Goal: Information Seeking & Learning: Learn about a topic

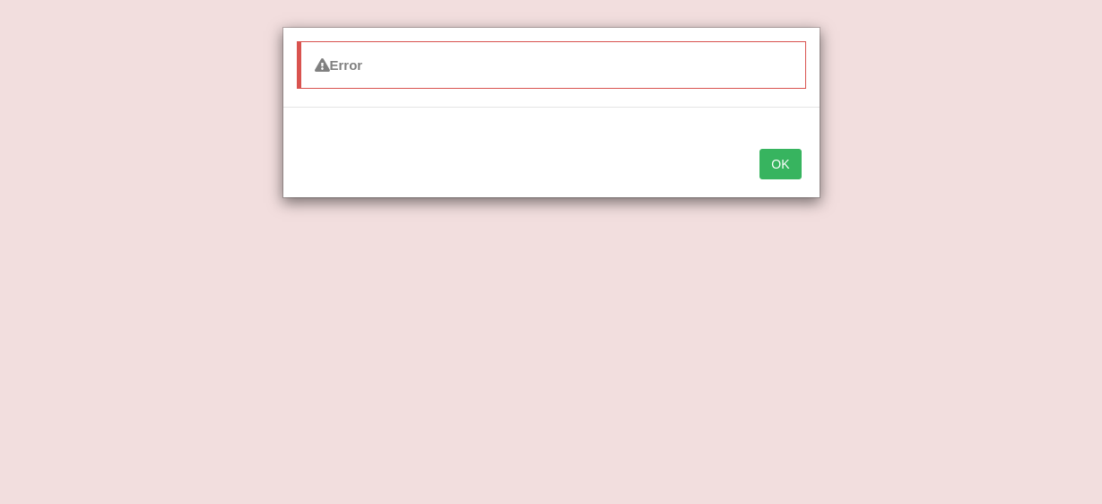
scroll to position [648, 0]
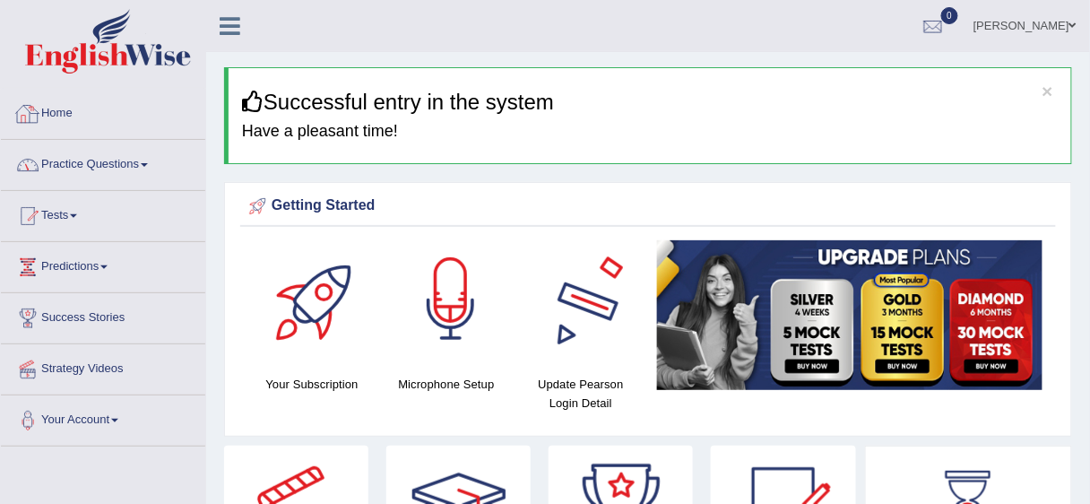
click at [103, 178] on link "Practice Questions" at bounding box center [103, 162] width 204 height 45
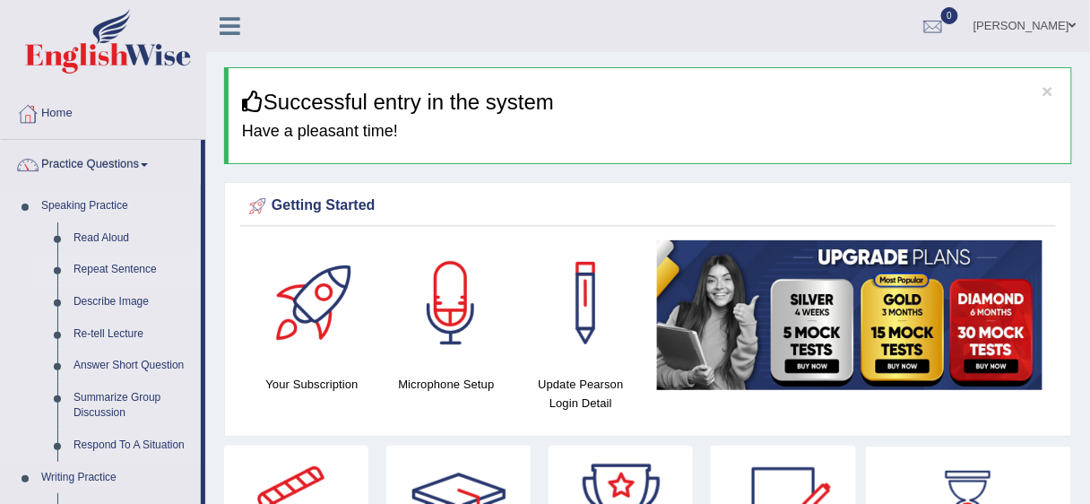
click at [121, 275] on link "Repeat Sentence" at bounding box center [132, 270] width 135 height 32
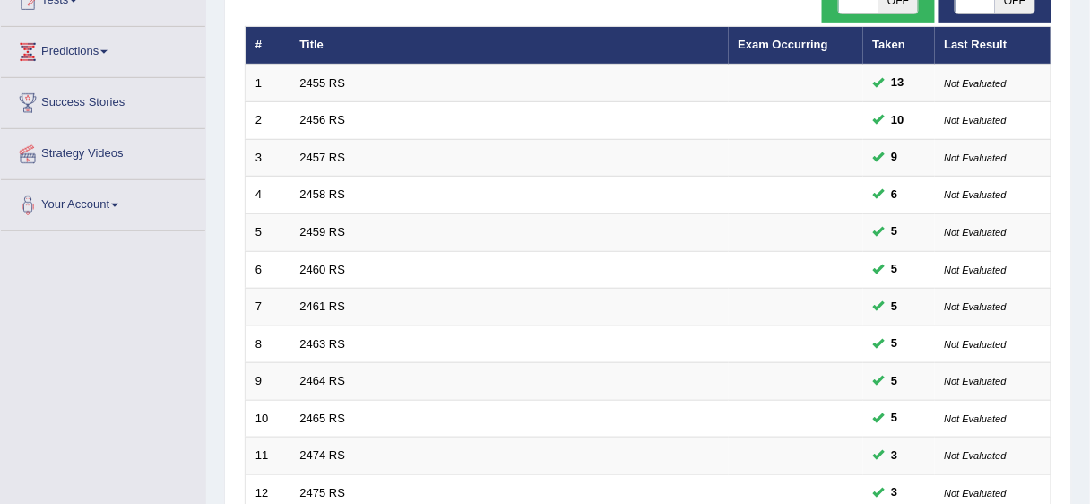
click at [499, 48] on th "Title" at bounding box center [510, 46] width 438 height 38
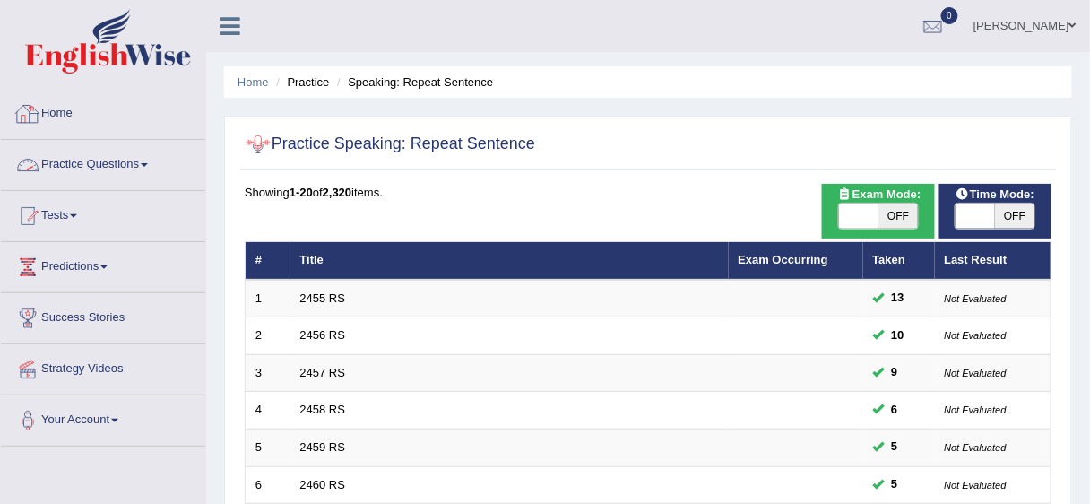
click at [100, 165] on link "Practice Questions" at bounding box center [103, 162] width 204 height 45
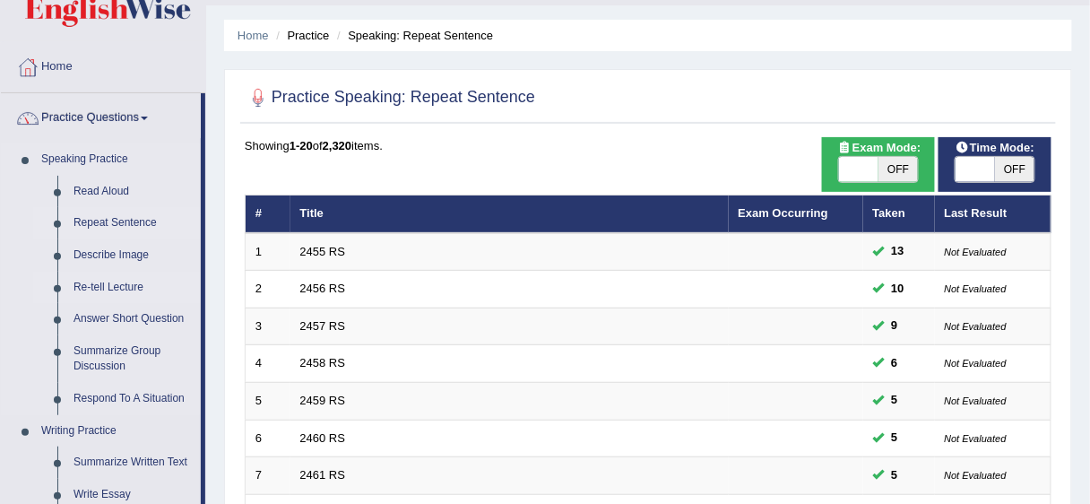
scroll to position [72, 0]
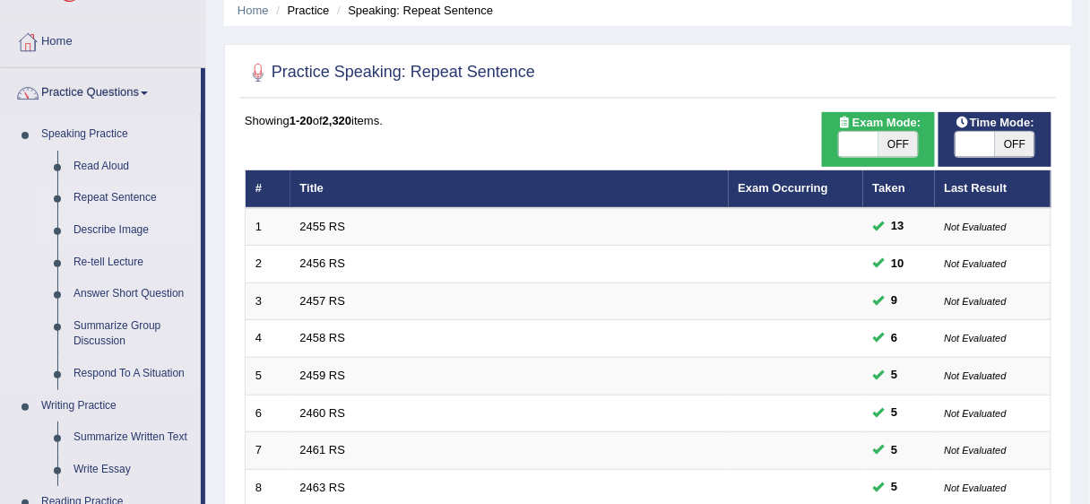
click at [115, 228] on link "Describe Image" at bounding box center [132, 230] width 135 height 32
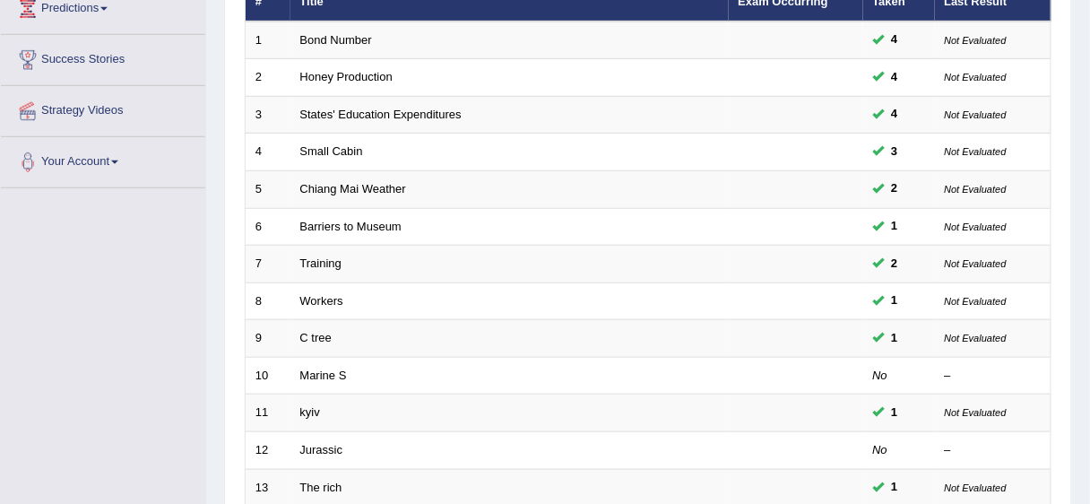
scroll to position [143, 0]
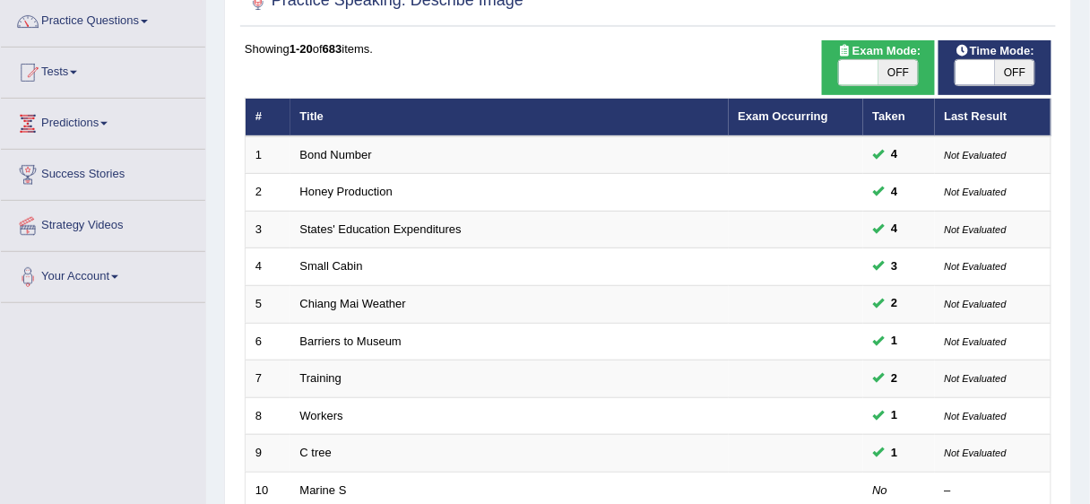
click at [888, 76] on span "OFF" at bounding box center [898, 72] width 39 height 25
checkbox input "true"
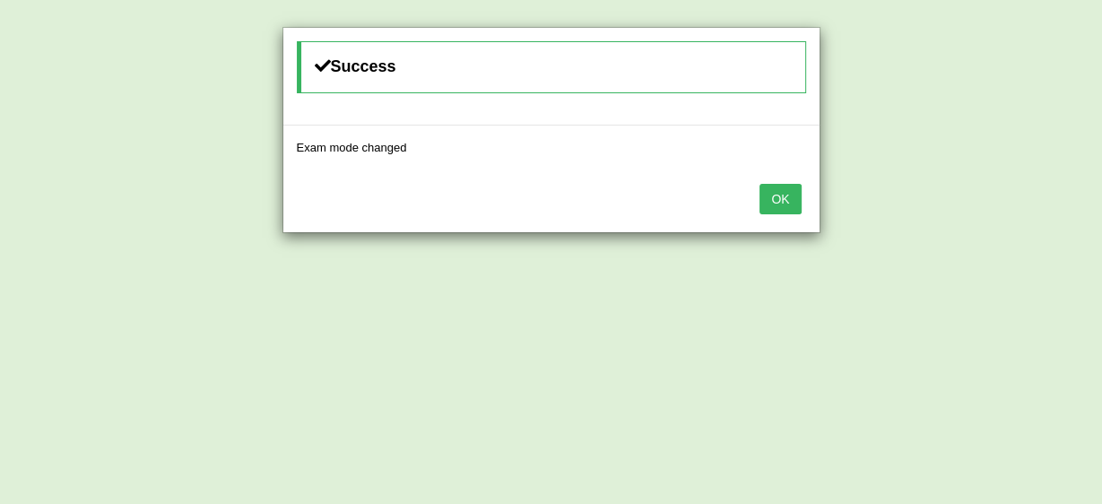
click at [760, 188] on div "OK" at bounding box center [551, 200] width 536 height 63
click at [766, 189] on button "OK" at bounding box center [780, 199] width 41 height 30
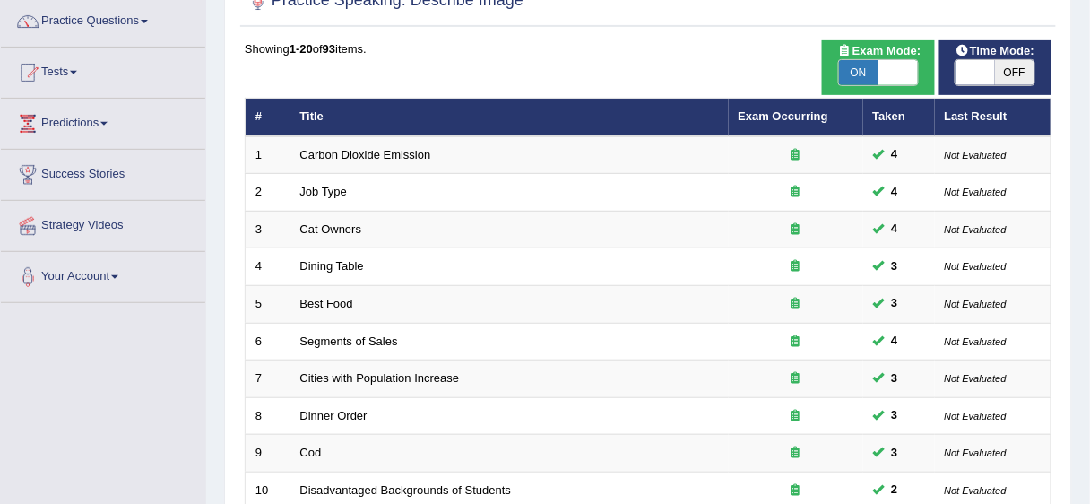
click at [985, 82] on span at bounding box center [975, 72] width 39 height 25
click at [1009, 80] on span "OFF" at bounding box center [1014, 72] width 39 height 25
checkbox input "true"
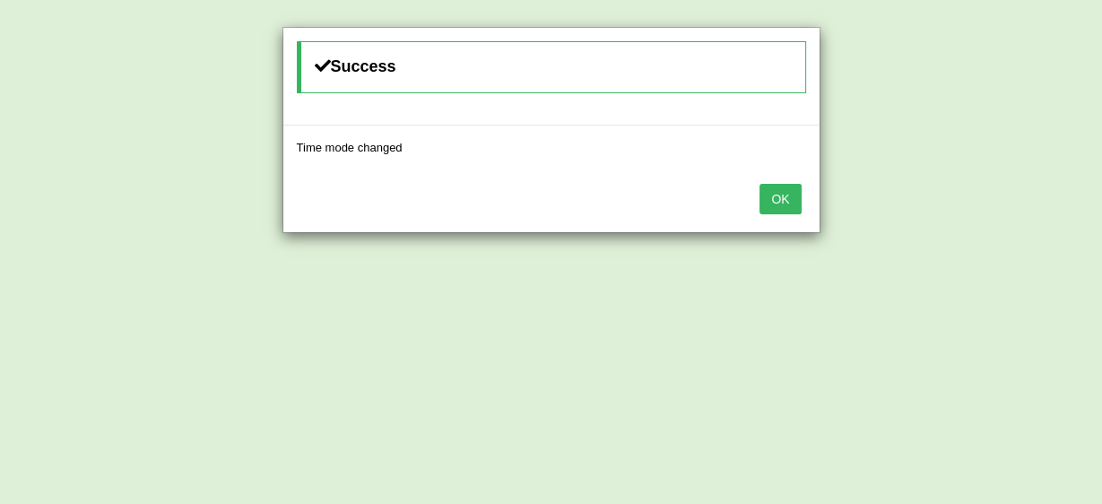
click at [780, 199] on button "OK" at bounding box center [780, 199] width 41 height 30
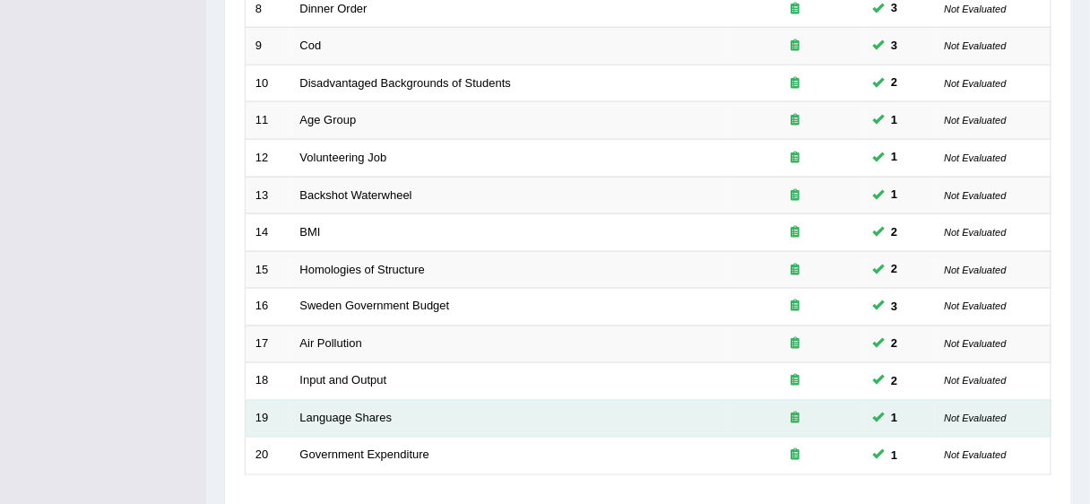
scroll to position [674, 0]
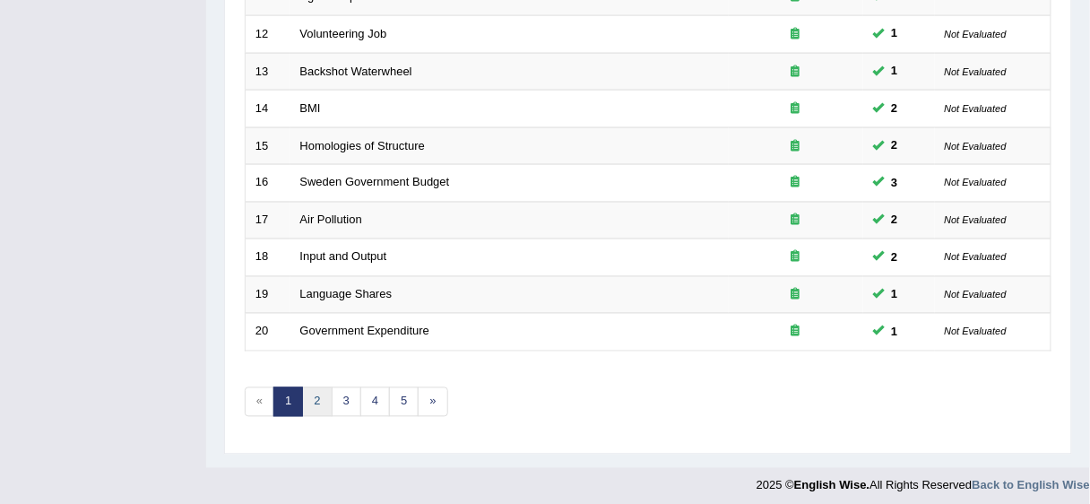
click at [326, 391] on link "2" at bounding box center [317, 402] width 30 height 30
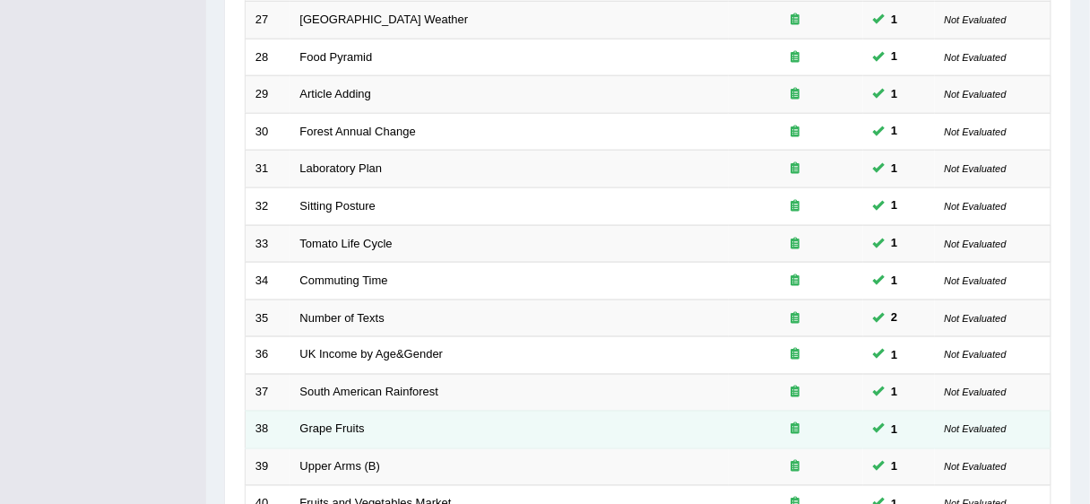
scroll to position [674, 0]
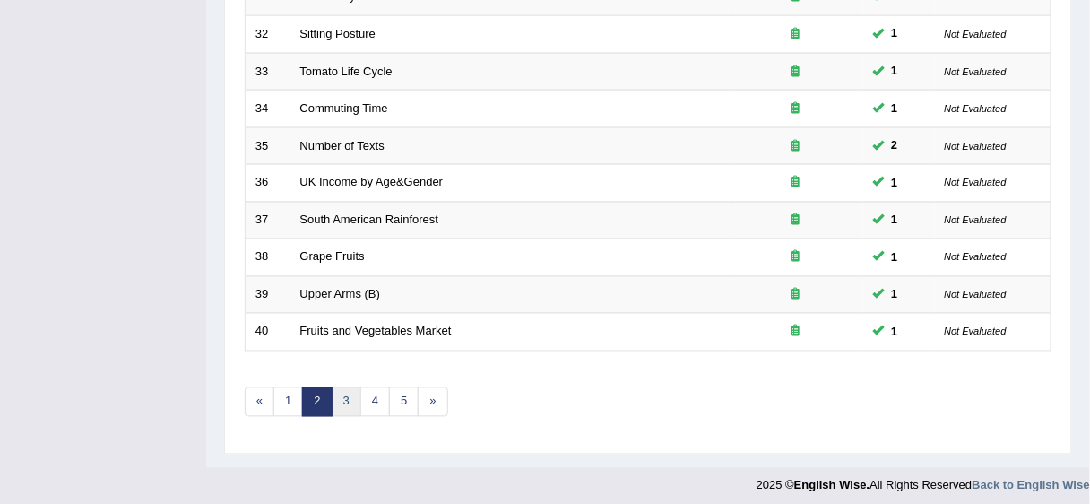
click at [351, 397] on link "3" at bounding box center [347, 402] width 30 height 30
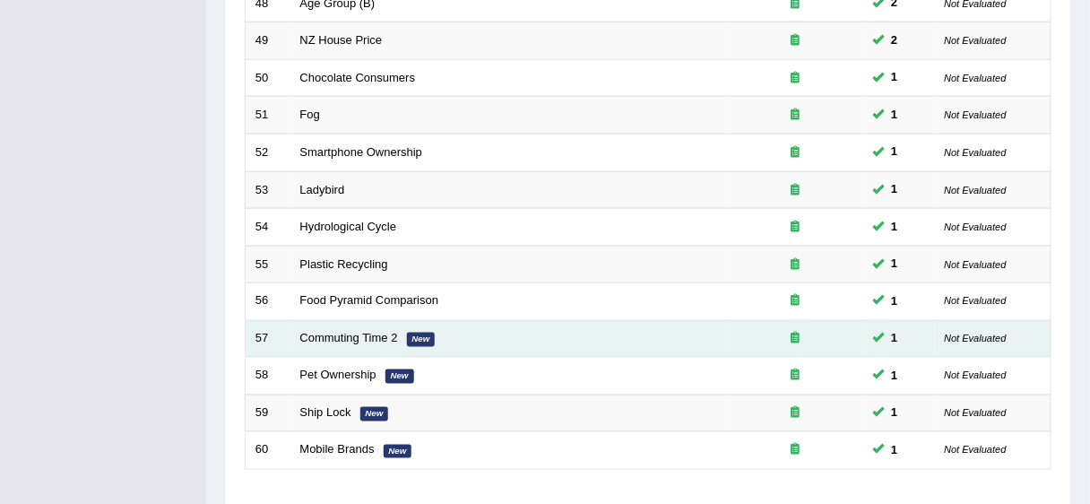
scroll to position [674, 0]
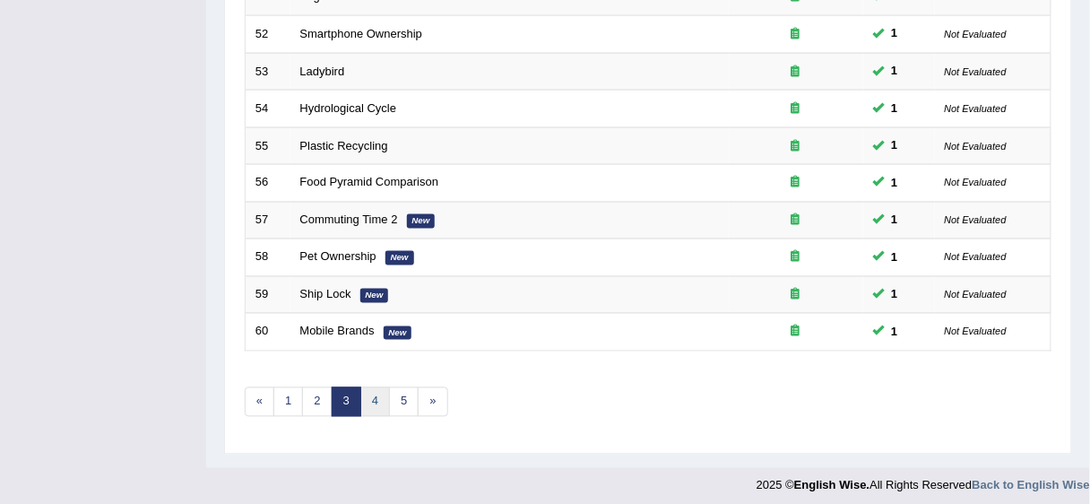
click at [374, 389] on link "4" at bounding box center [375, 402] width 30 height 30
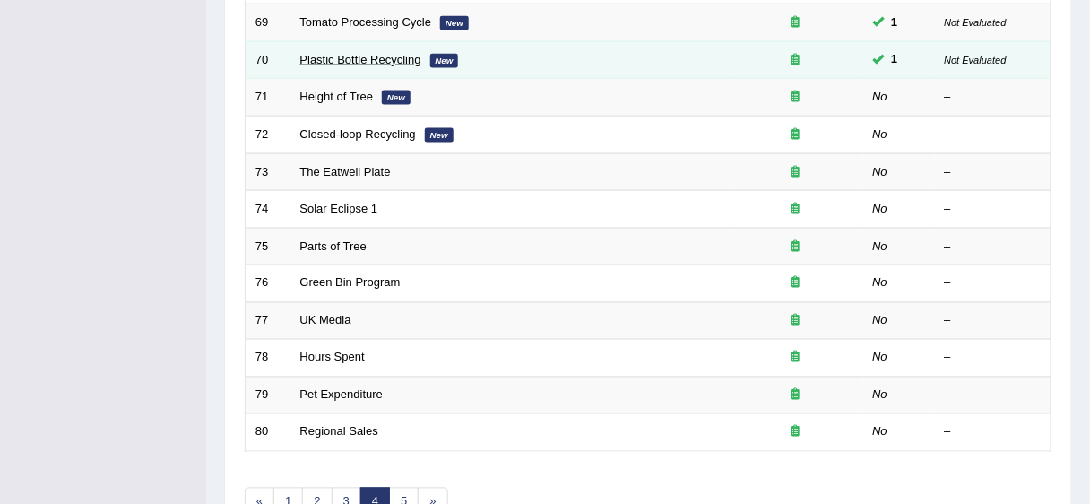
click at [382, 53] on link "Plastic Bottle Recycling" at bounding box center [360, 59] width 121 height 13
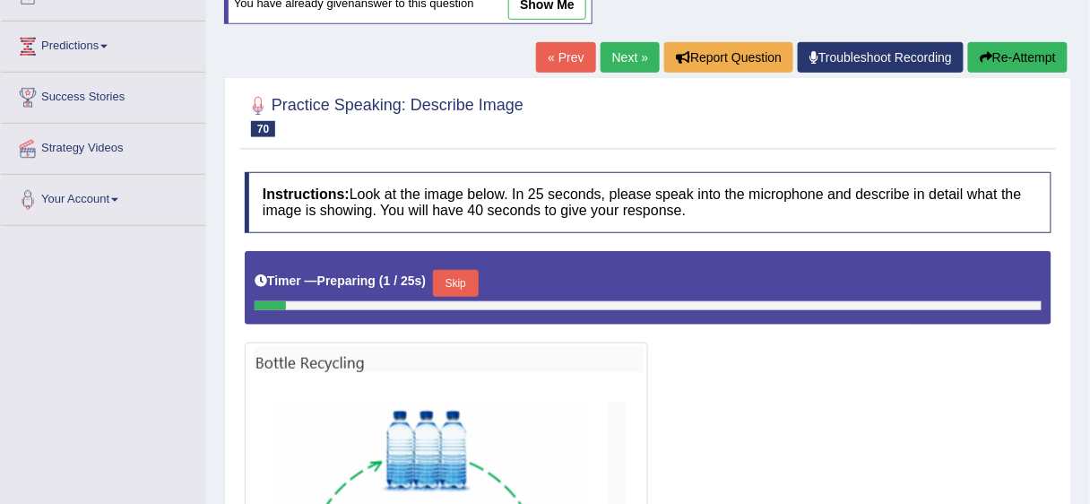
scroll to position [215, 0]
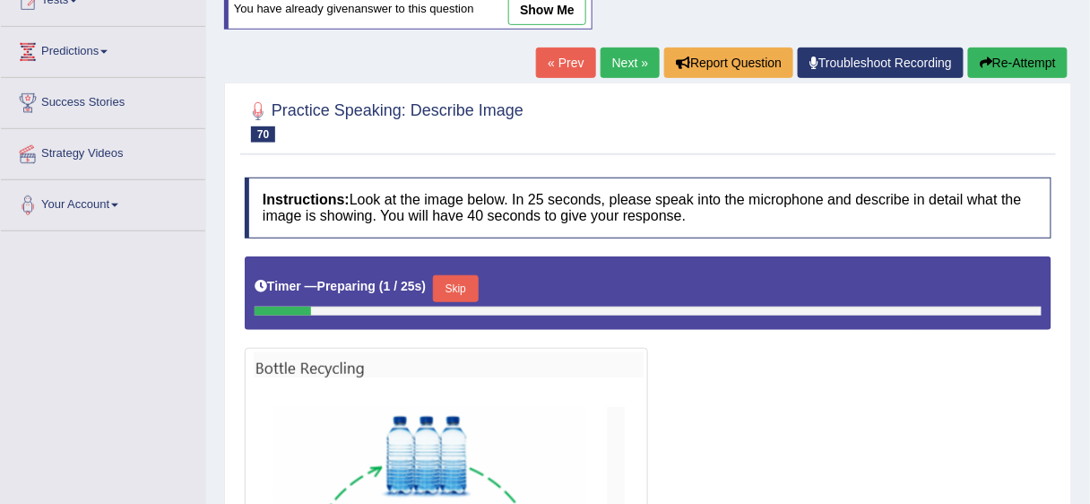
click at [622, 66] on link "Next »" at bounding box center [630, 63] width 59 height 30
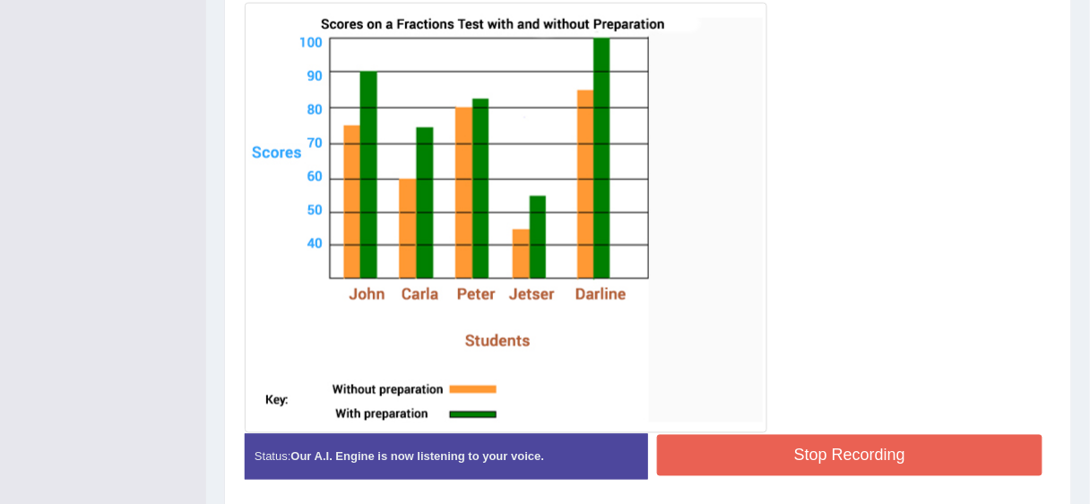
scroll to position [561, 0]
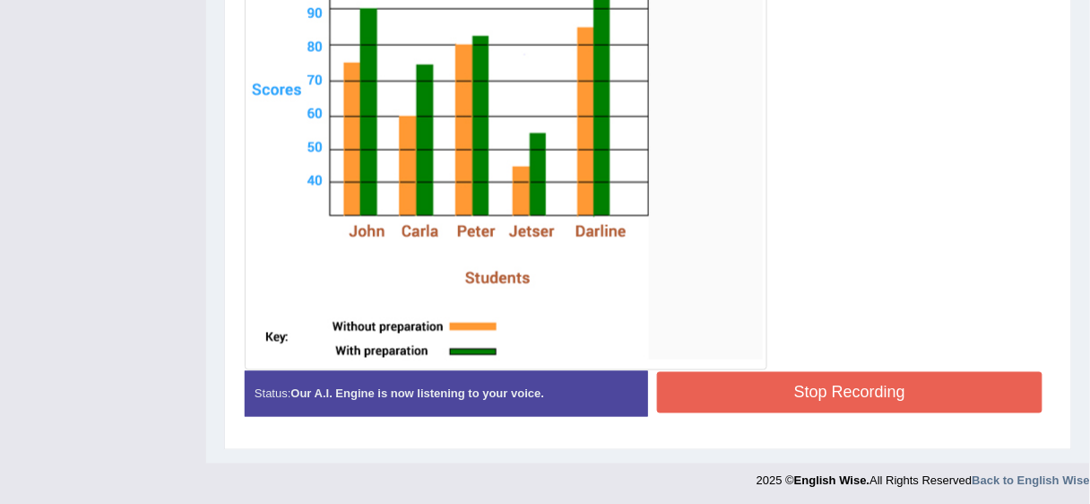
click at [757, 378] on div "Instructions: Look at the image below. In 25 seconds, please speak into the mic…" at bounding box center [648, 102] width 816 height 675
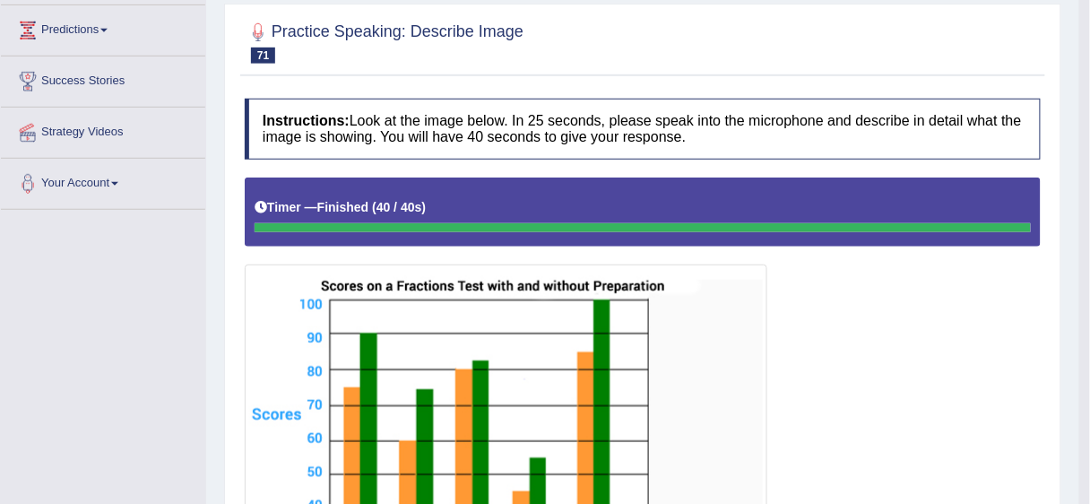
scroll to position [59, 0]
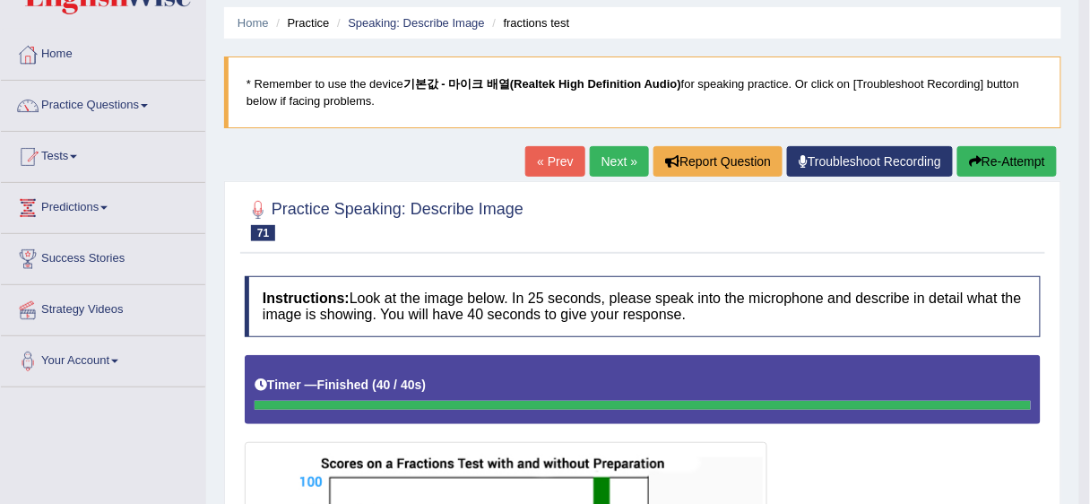
click at [629, 151] on link "Next »" at bounding box center [619, 161] width 59 height 30
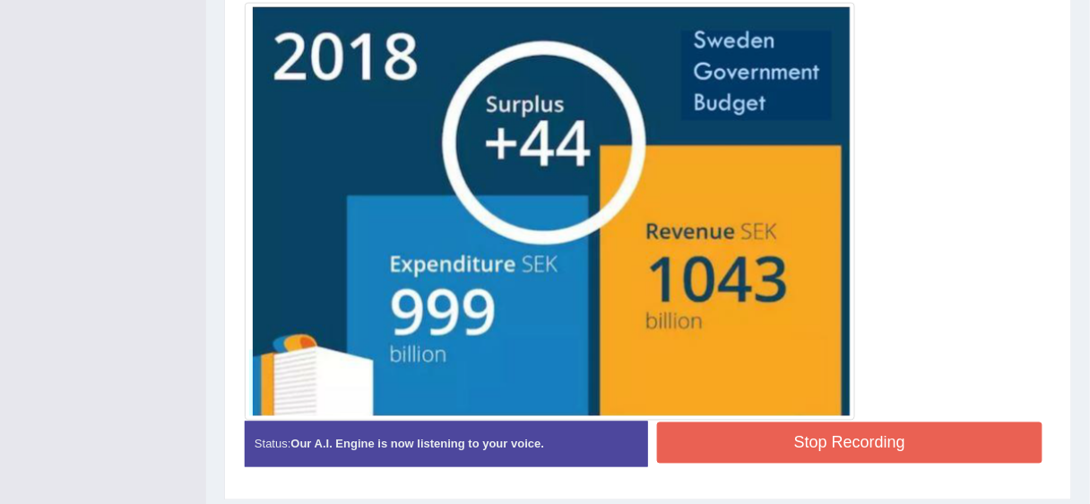
scroll to position [550, 0]
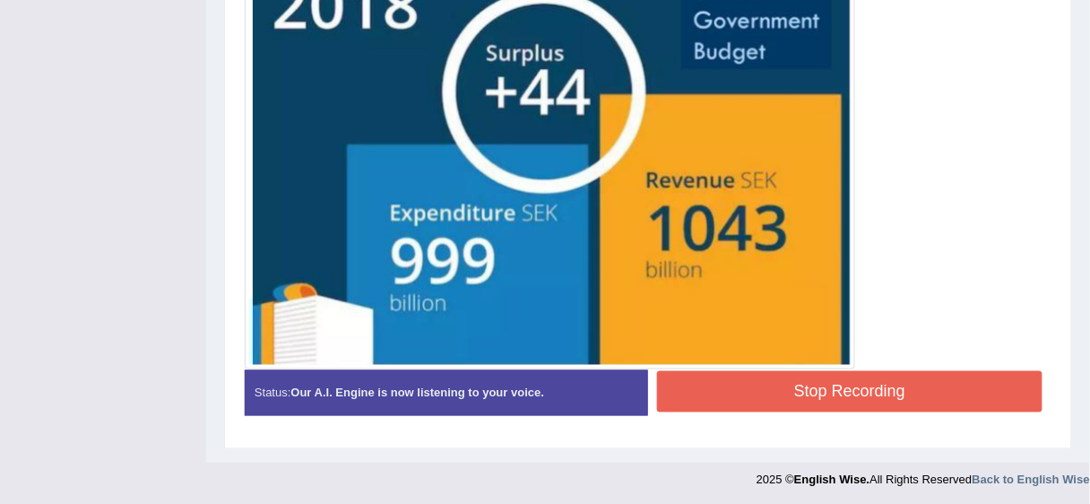
click at [787, 401] on button "Stop Recording" at bounding box center [850, 391] width 386 height 41
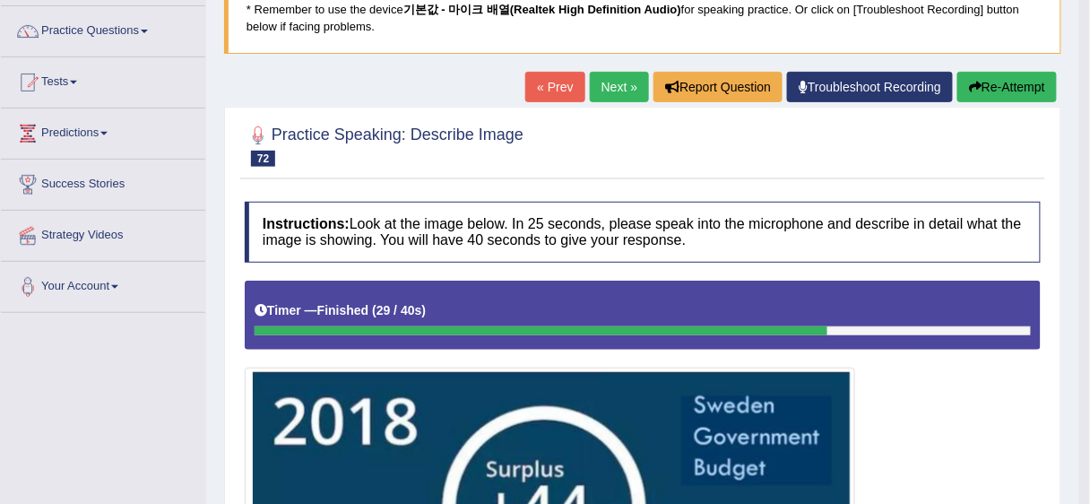
scroll to position [0, 0]
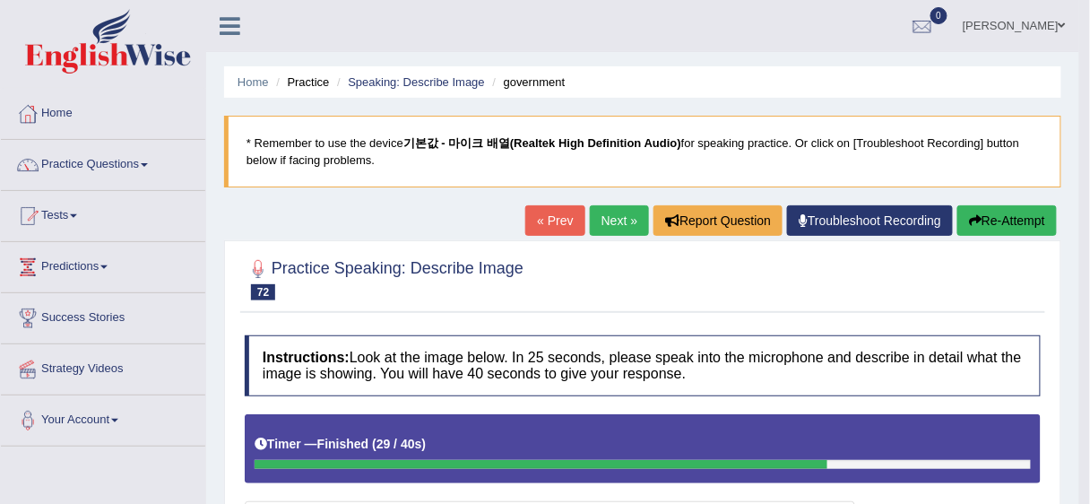
click at [626, 228] on link "Next »" at bounding box center [619, 220] width 59 height 30
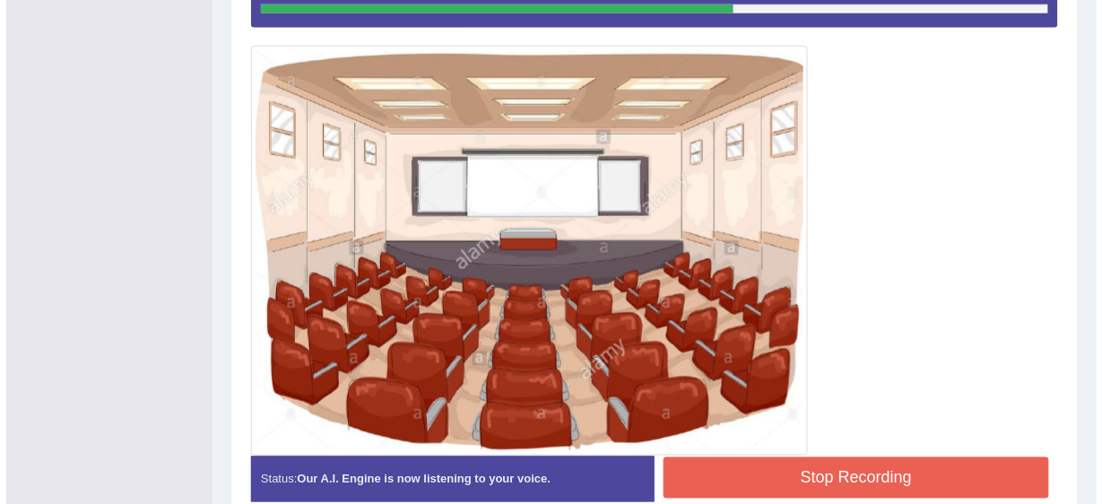
scroll to position [542, 0]
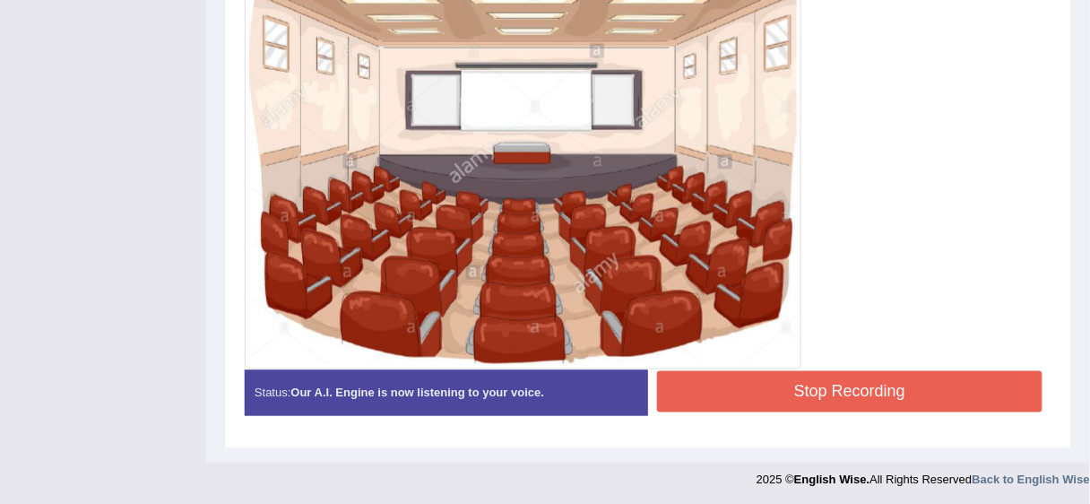
click at [830, 395] on button "Stop Recording" at bounding box center [850, 391] width 386 height 41
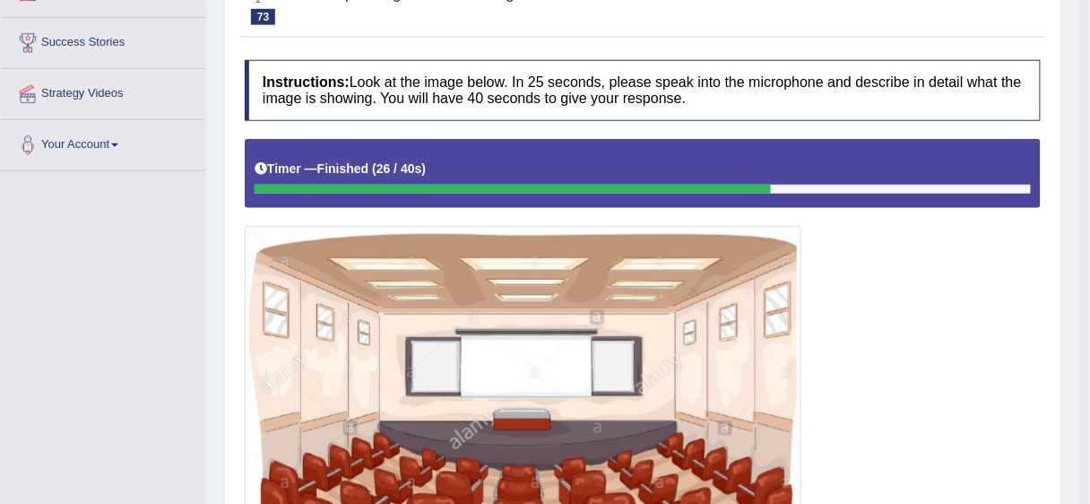
scroll to position [39, 0]
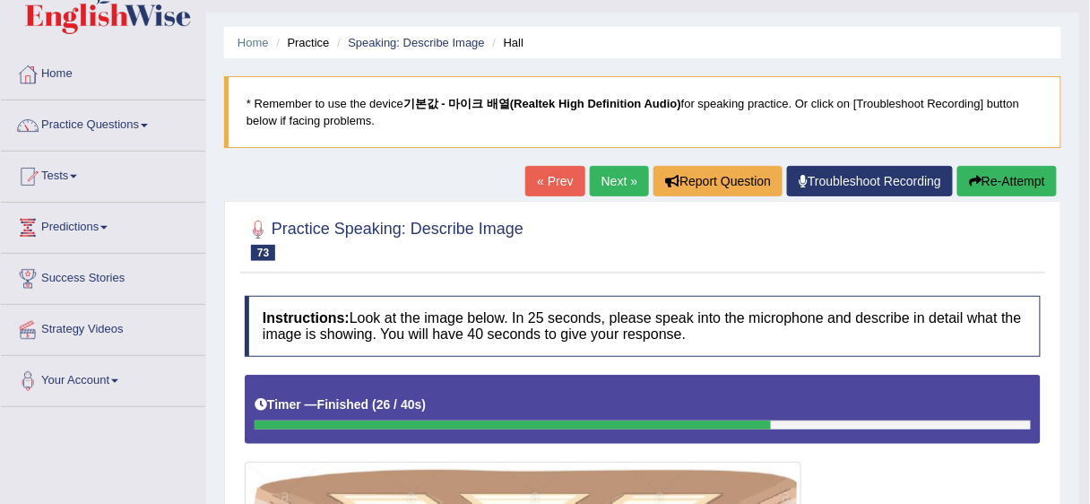
click at [594, 168] on link "Next »" at bounding box center [619, 181] width 59 height 30
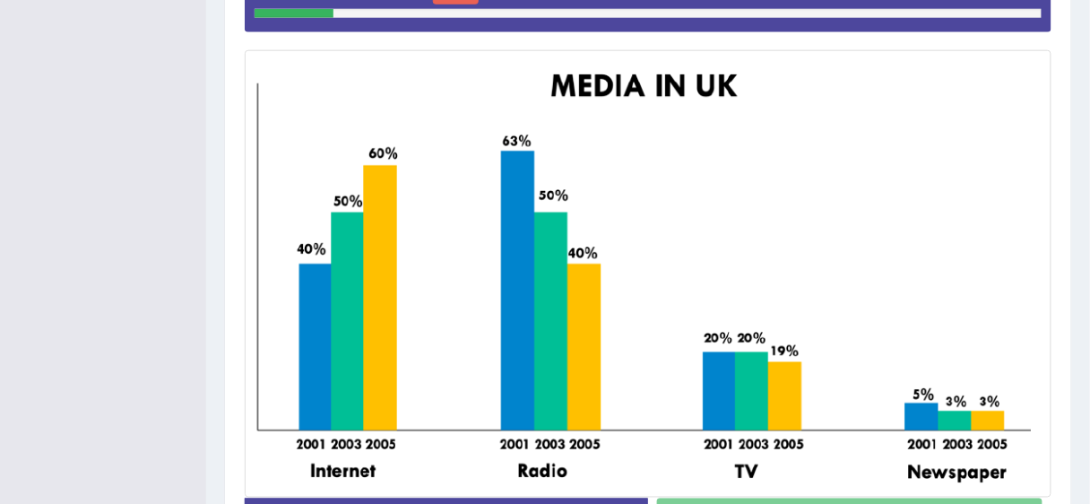
scroll to position [430, 0]
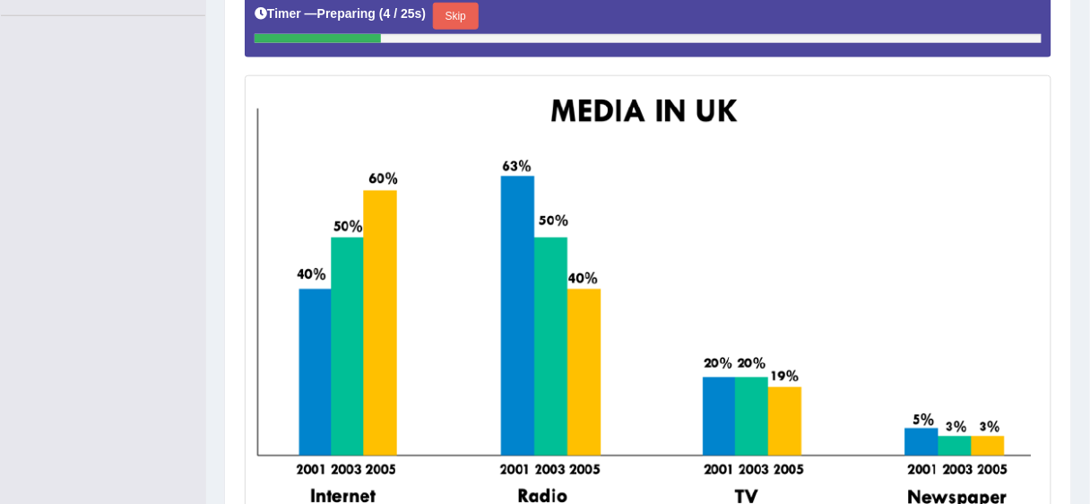
click at [459, 23] on button "Skip" at bounding box center [455, 16] width 45 height 27
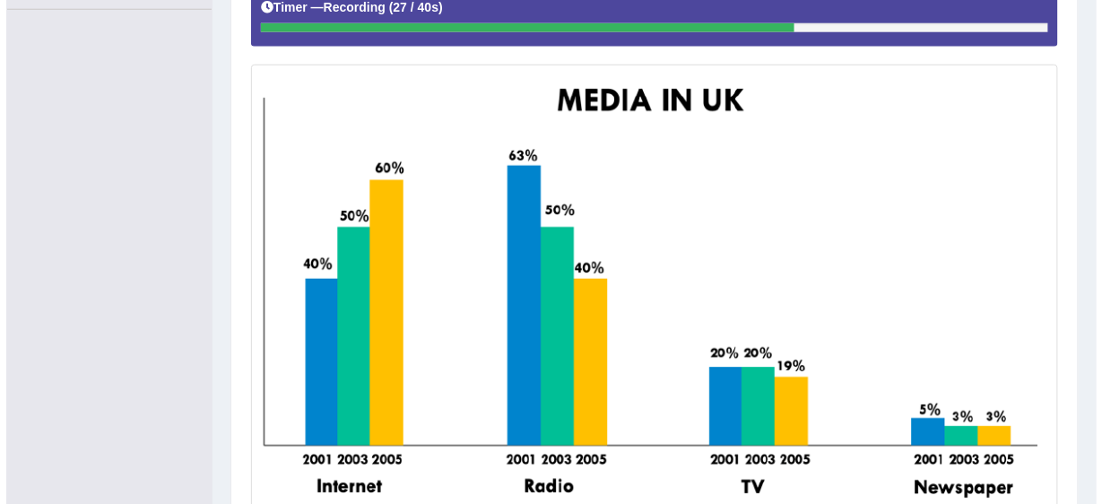
scroll to position [580, 0]
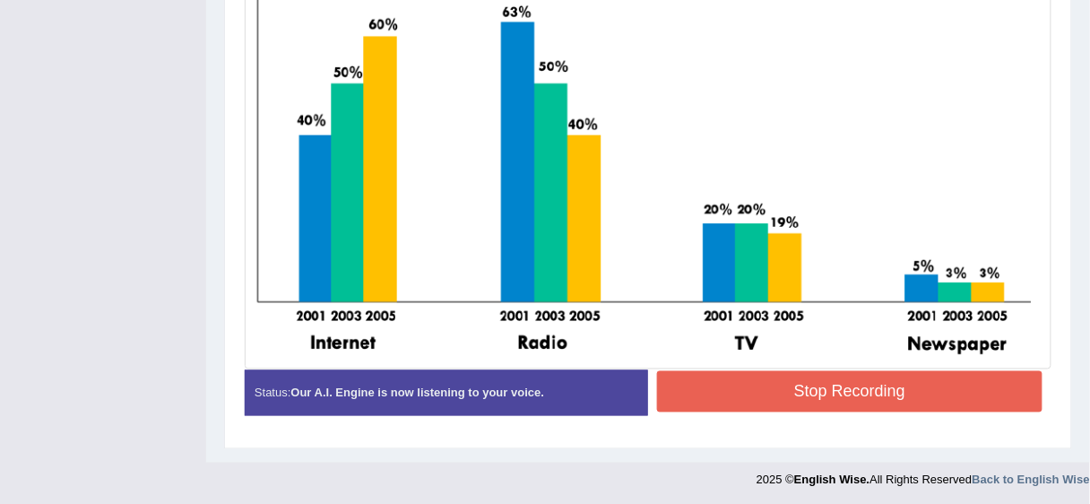
click at [802, 391] on button "Stop Recording" at bounding box center [850, 391] width 386 height 41
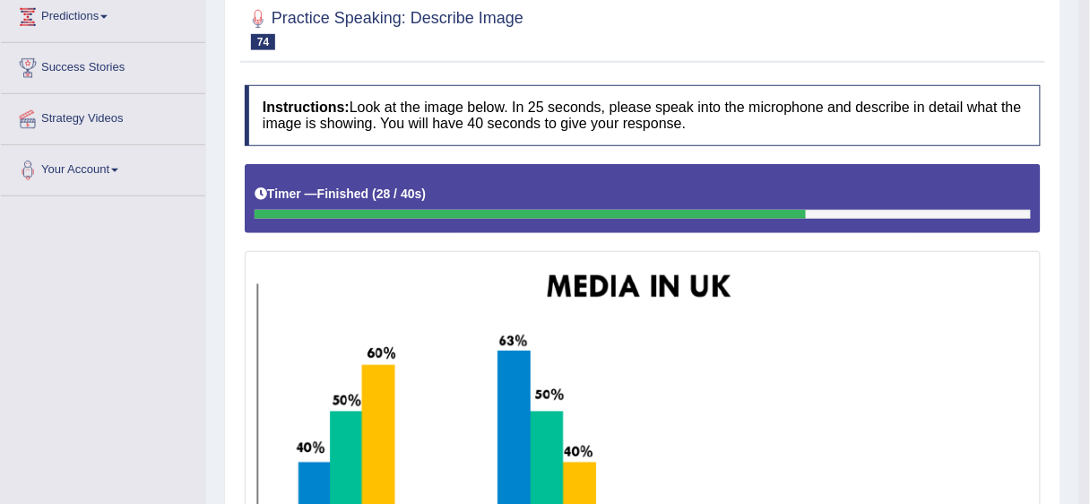
scroll to position [107, 0]
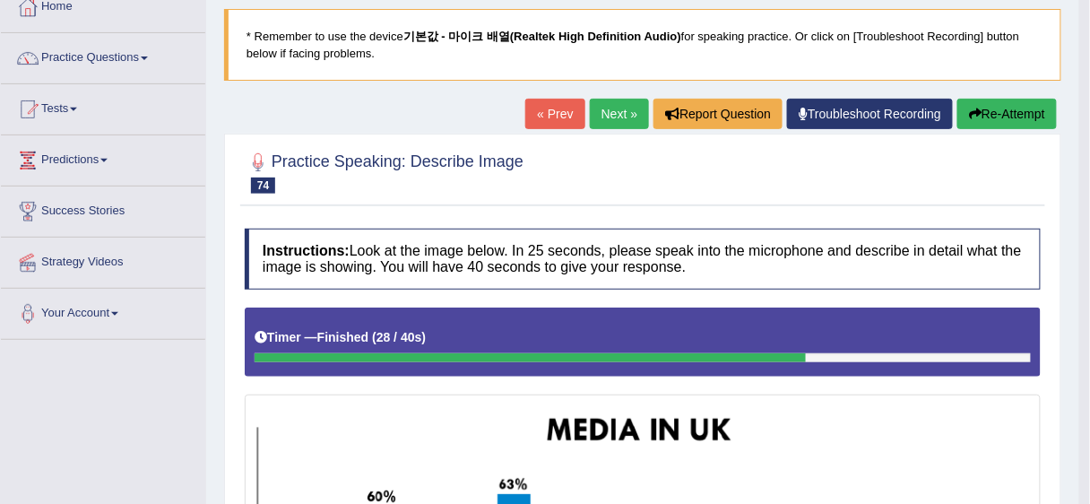
click at [617, 117] on link "Next »" at bounding box center [619, 114] width 59 height 30
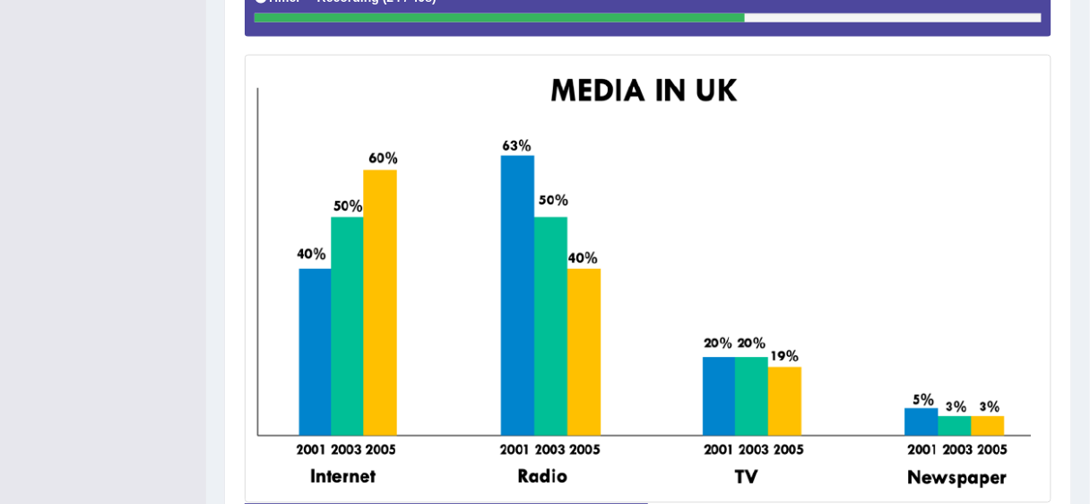
scroll to position [517, 0]
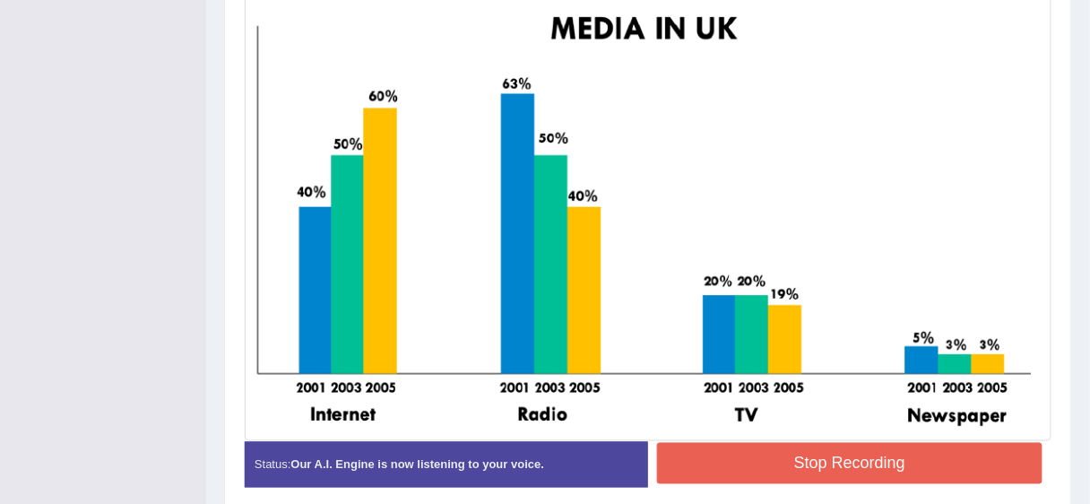
click at [809, 465] on button "Stop Recording" at bounding box center [850, 463] width 386 height 41
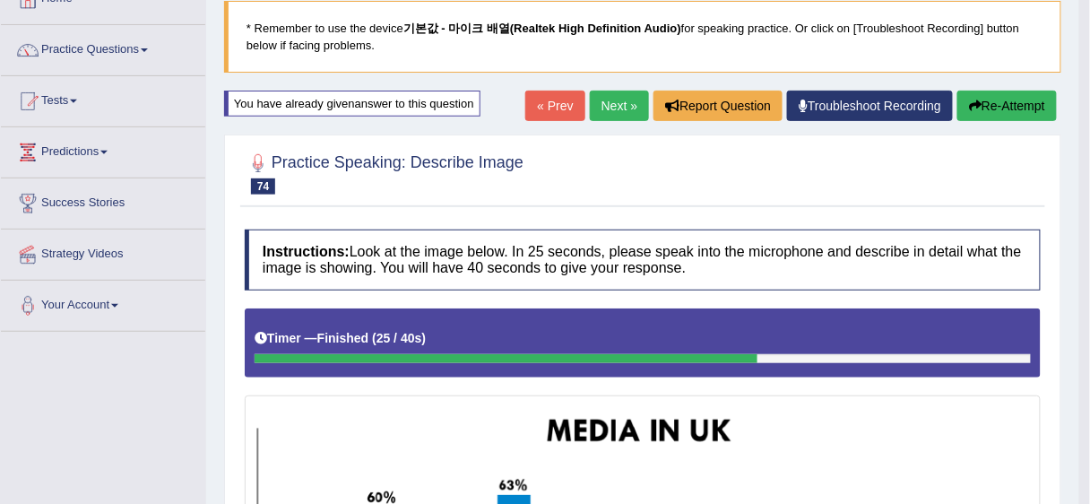
scroll to position [0, 0]
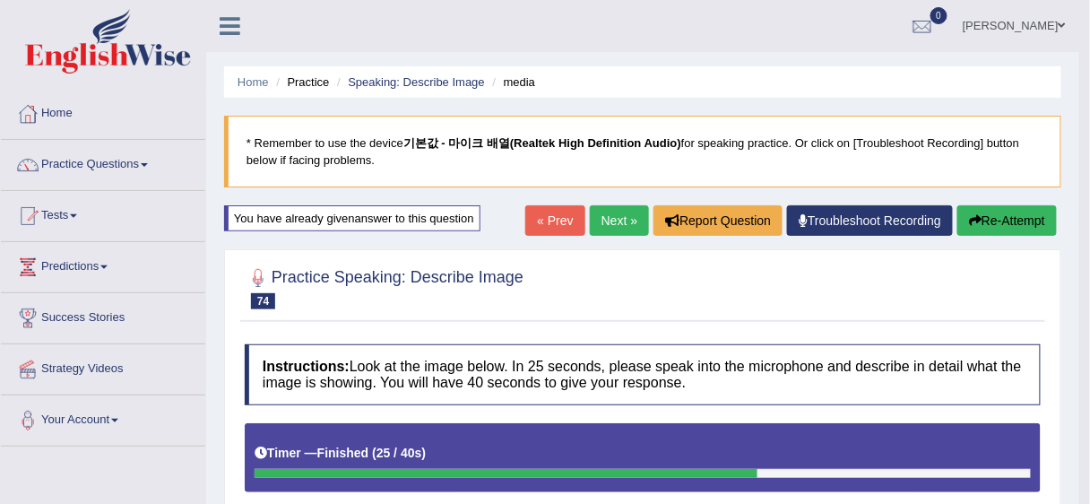
click at [972, 216] on icon "button" at bounding box center [975, 220] width 13 height 13
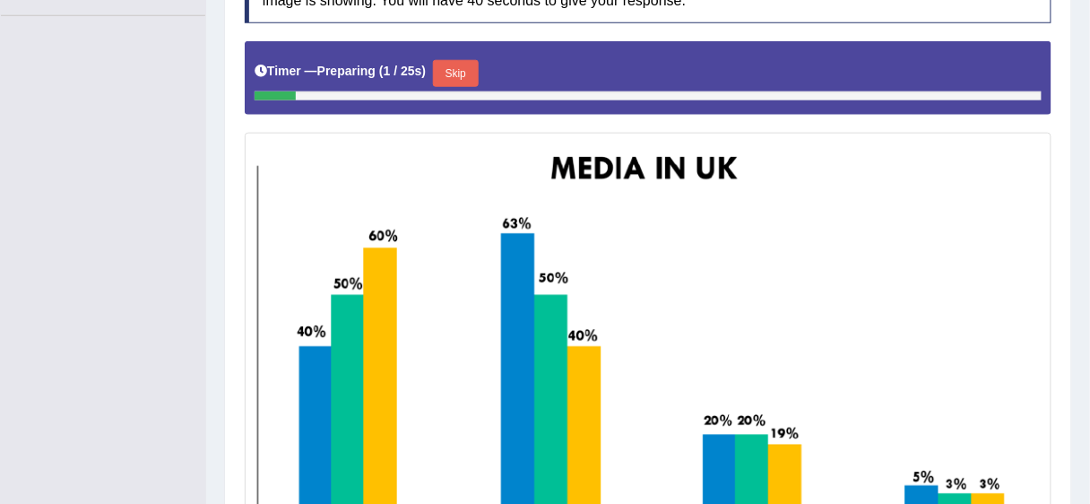
click at [457, 74] on button "Skip" at bounding box center [455, 73] width 45 height 27
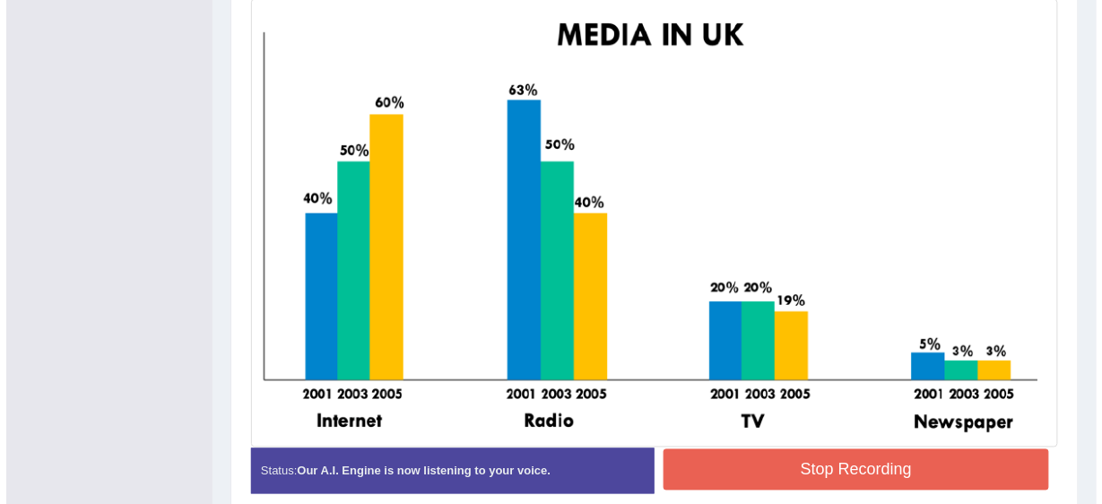
scroll to position [574, 0]
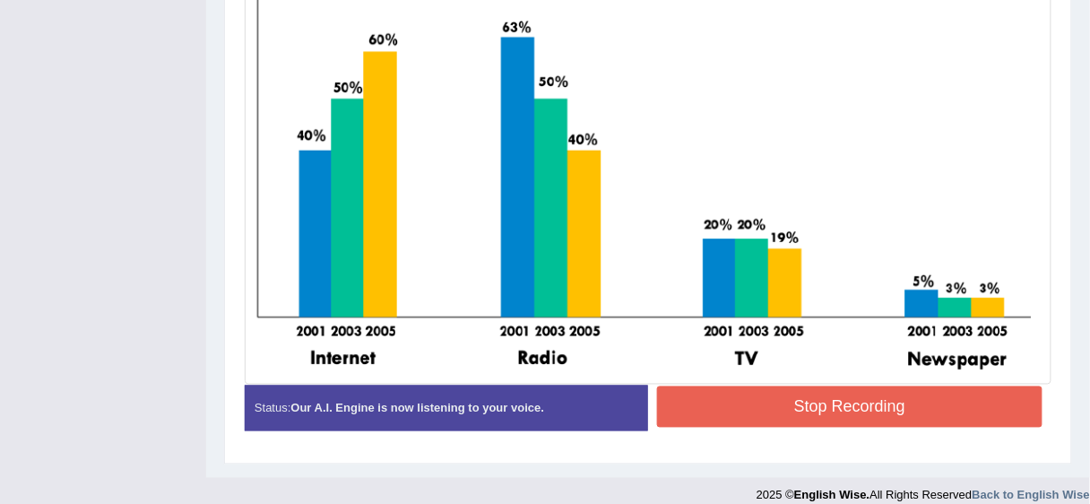
click at [797, 411] on button "Stop Recording" at bounding box center [850, 406] width 386 height 41
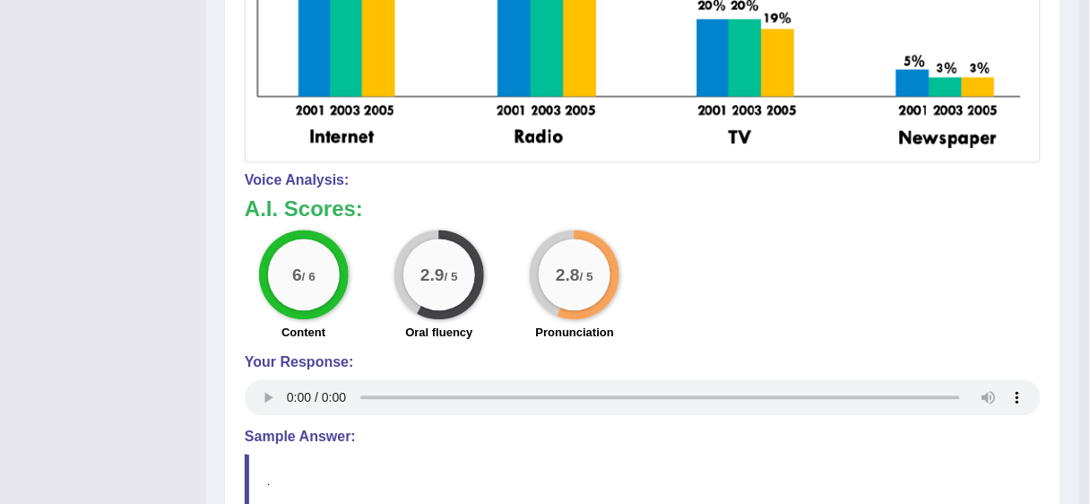
scroll to position [861, 0]
